Goal: Navigation & Orientation: Find specific page/section

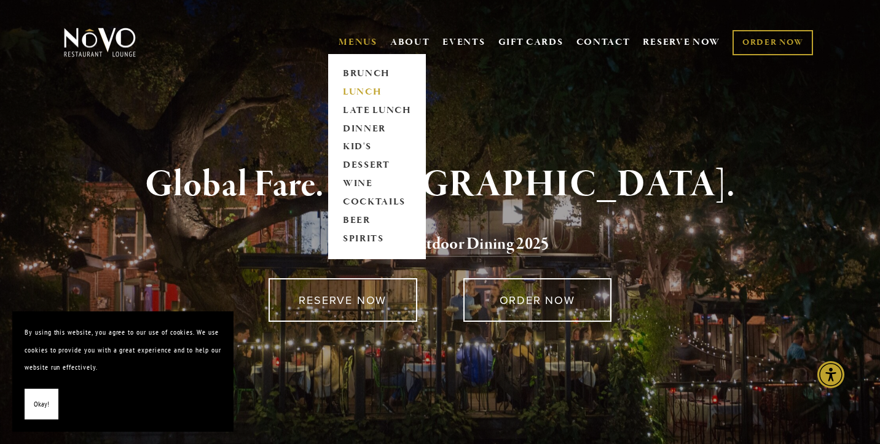
click at [352, 85] on link "LUNCH" at bounding box center [377, 92] width 77 height 18
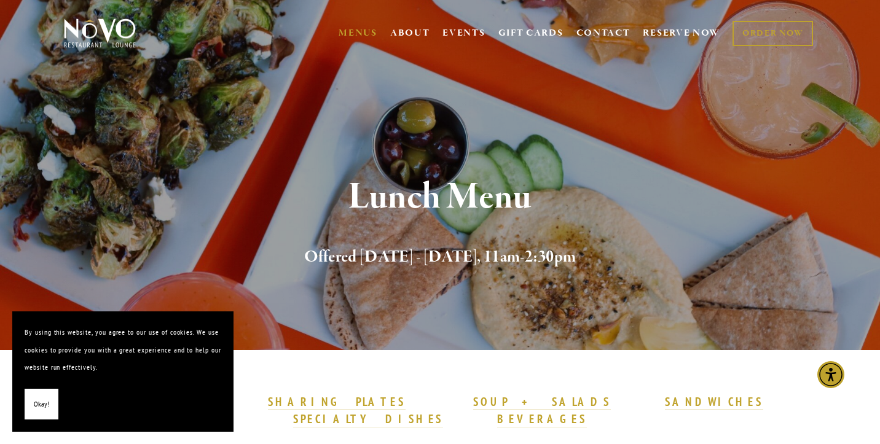
scroll to position [10, 0]
click at [41, 407] on span "Okay!" at bounding box center [41, 405] width 15 height 18
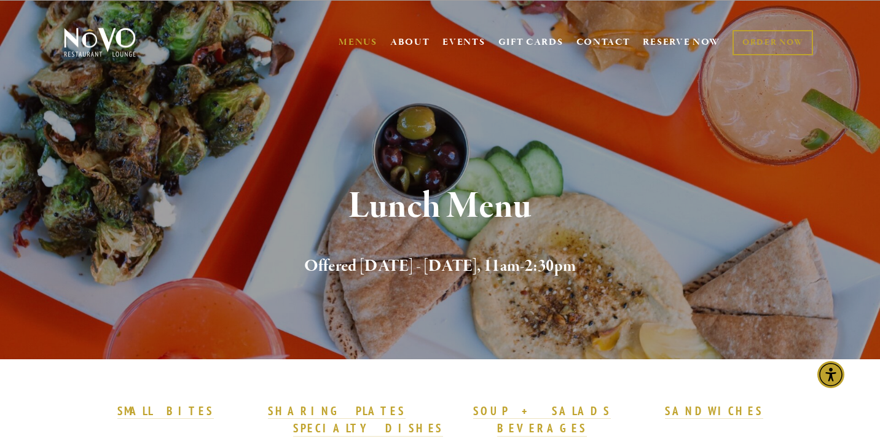
scroll to position [0, 0]
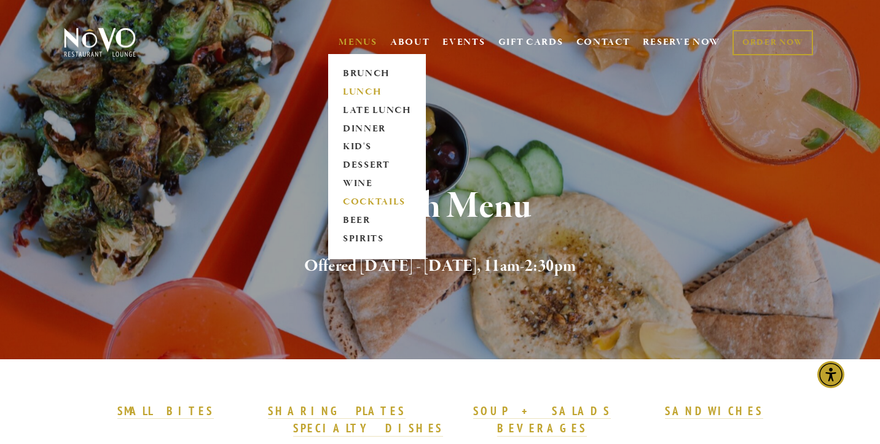
click at [357, 199] on link "COCKTAILS" at bounding box center [377, 203] width 77 height 18
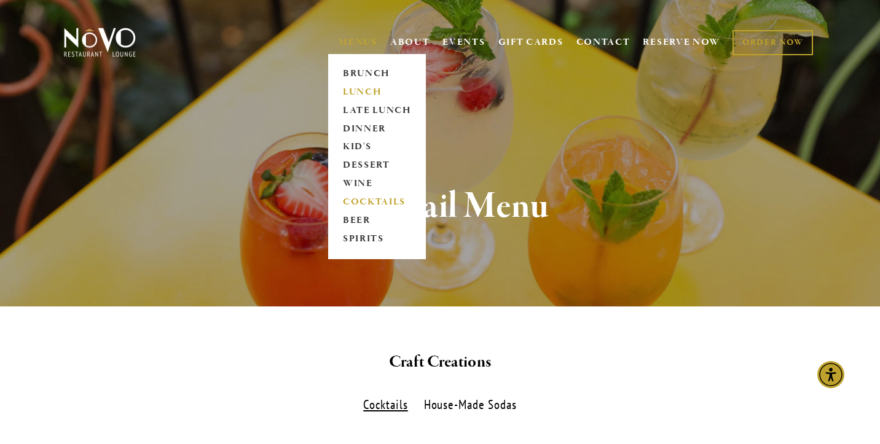
click at [348, 91] on link "LUNCH" at bounding box center [377, 92] width 77 height 18
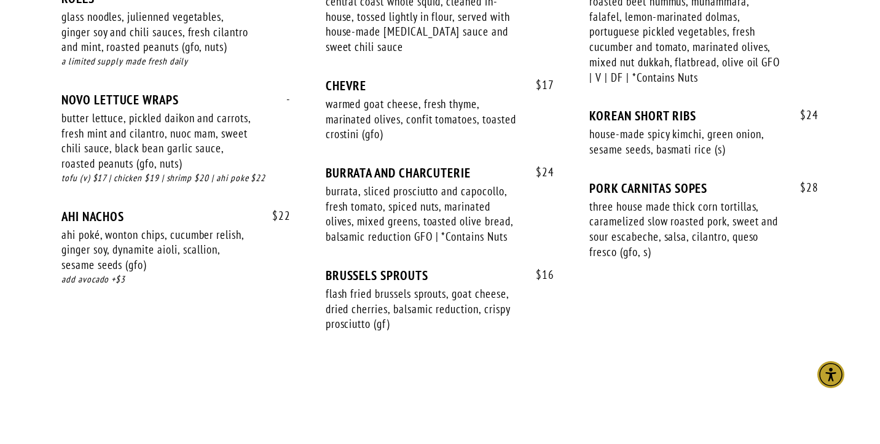
scroll to position [925, 0]
